Goal: Obtain resource: Download file/media

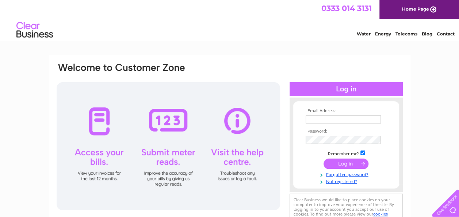
type input "highfieldsecretary@outlook.com"
click at [348, 163] on input "submit" at bounding box center [345, 163] width 45 height 10
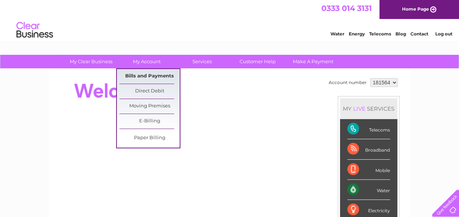
click at [143, 73] on link "Bills and Payments" at bounding box center [149, 76] width 60 height 15
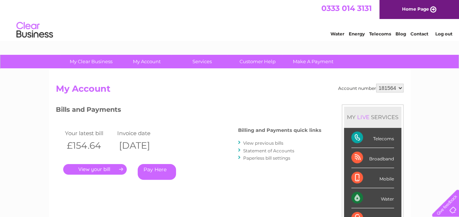
click at [258, 142] on link "View previous bills" at bounding box center [263, 142] width 40 height 5
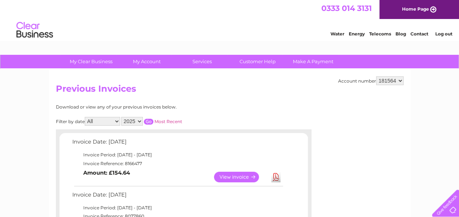
click at [117, 118] on select "All January February March April May June July August September October Novembe…" at bounding box center [102, 121] width 35 height 9
select select "8"
click at [85, 117] on select "All January February March April May June July August September October Novembe…" at bounding box center [102, 121] width 35 height 9
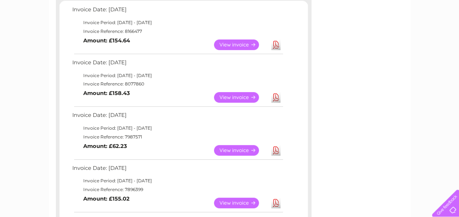
scroll to position [156, 0]
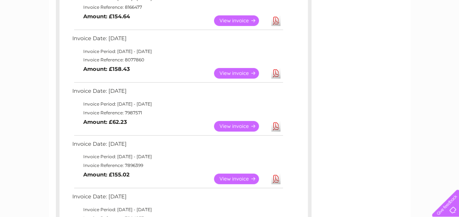
click at [236, 123] on link "View" at bounding box center [241, 126] width 54 height 11
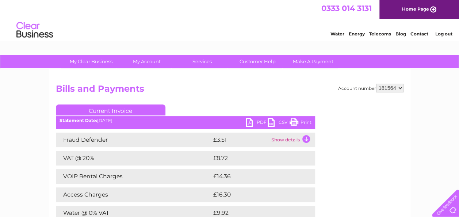
click at [294, 122] on link "Print" at bounding box center [300, 123] width 22 height 11
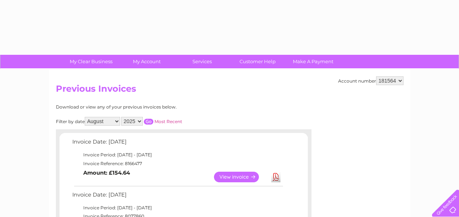
select select "8"
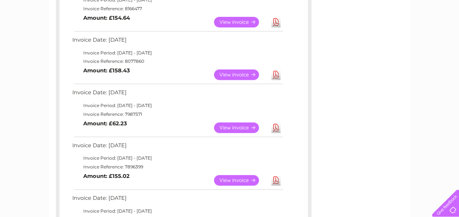
click at [235, 74] on link "View" at bounding box center [241, 74] width 54 height 11
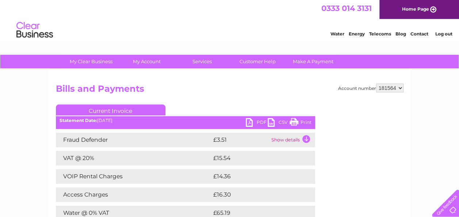
click at [250, 123] on link "PDF" at bounding box center [257, 123] width 22 height 11
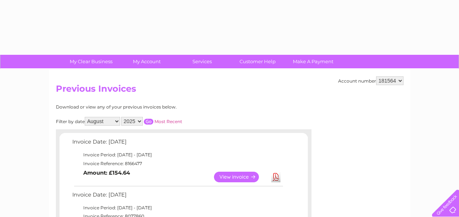
select select "8"
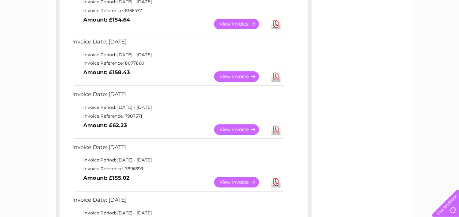
click at [247, 128] on link "View" at bounding box center [241, 129] width 54 height 11
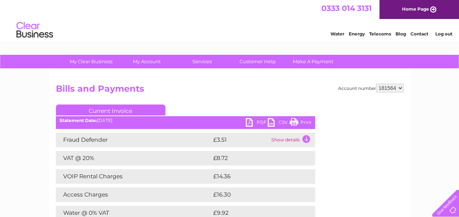
click at [256, 121] on link "PDF" at bounding box center [257, 123] width 22 height 11
